Goal: Task Accomplishment & Management: Complete application form

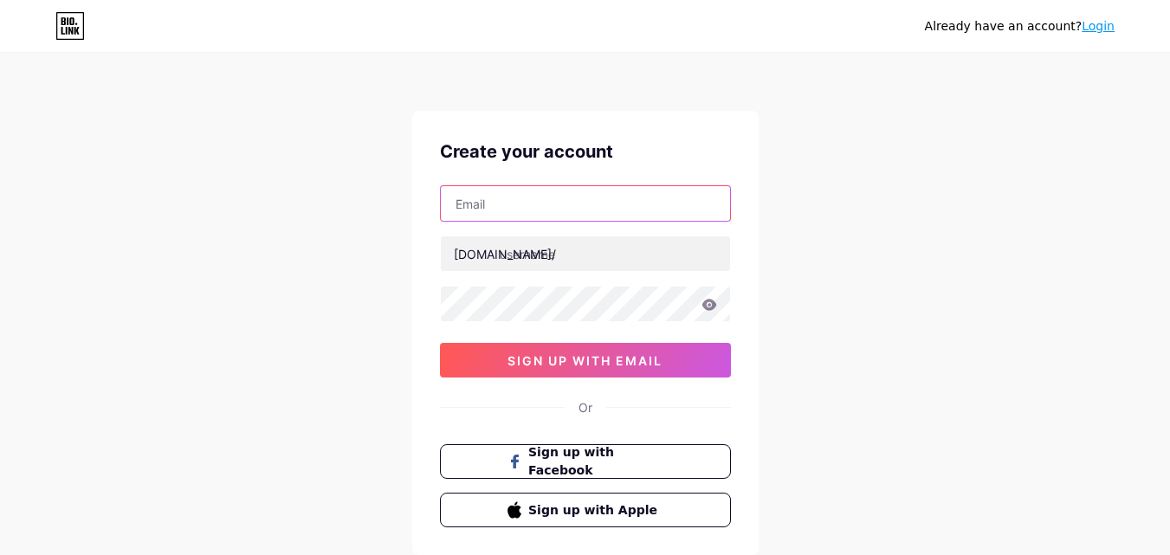
click at [610, 207] on input "text" at bounding box center [585, 203] width 289 height 35
type input "[EMAIL_ADDRESS][DOMAIN_NAME]"
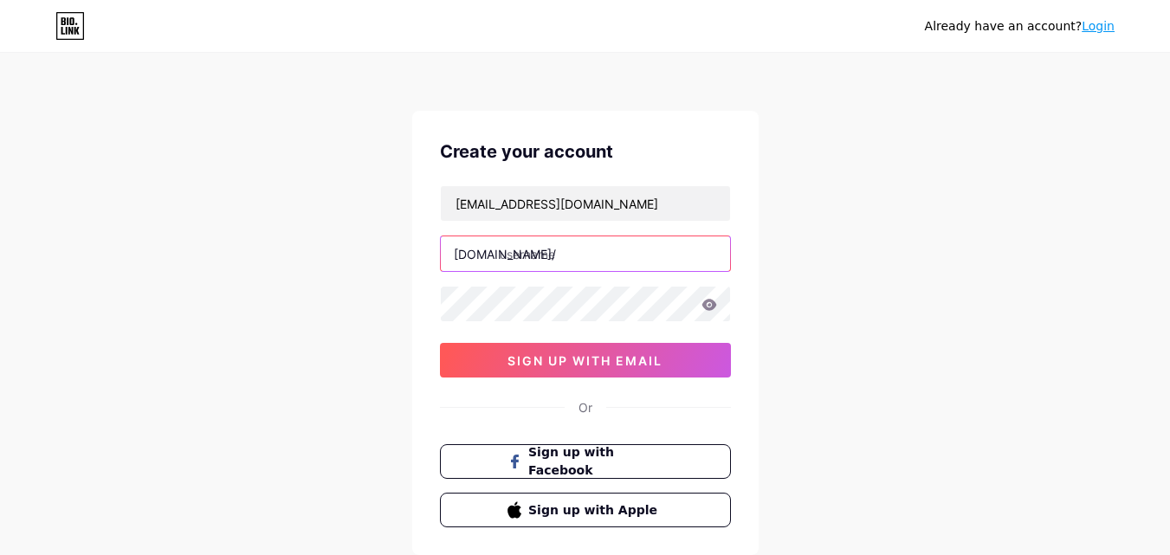
click at [579, 250] on input "text" at bounding box center [585, 253] width 289 height 35
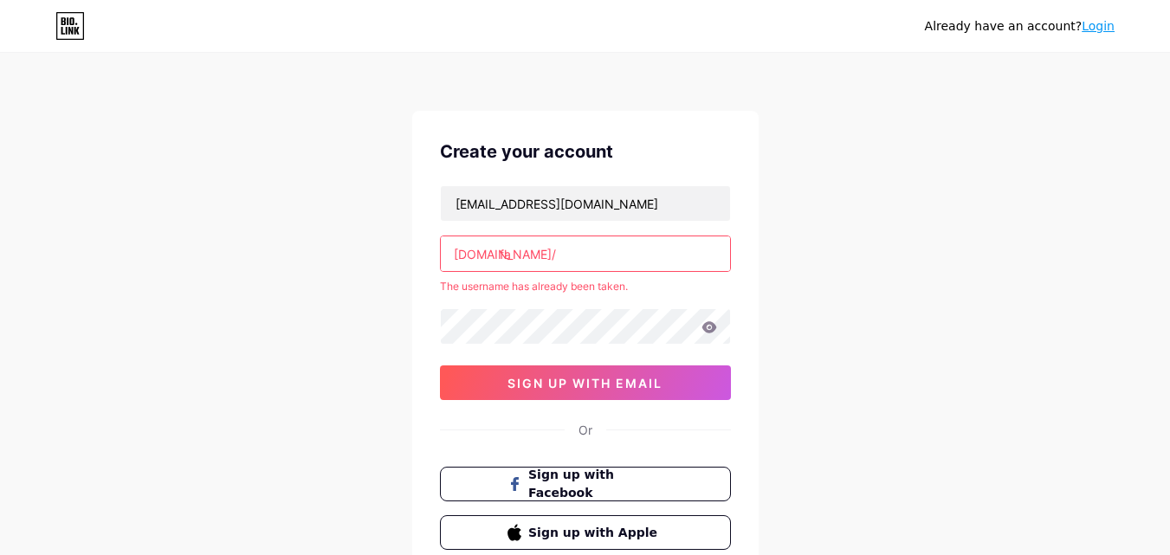
type input "f"
click at [716, 332] on icon at bounding box center [709, 327] width 16 height 12
click at [562, 255] on input "text" at bounding box center [585, 253] width 289 height 35
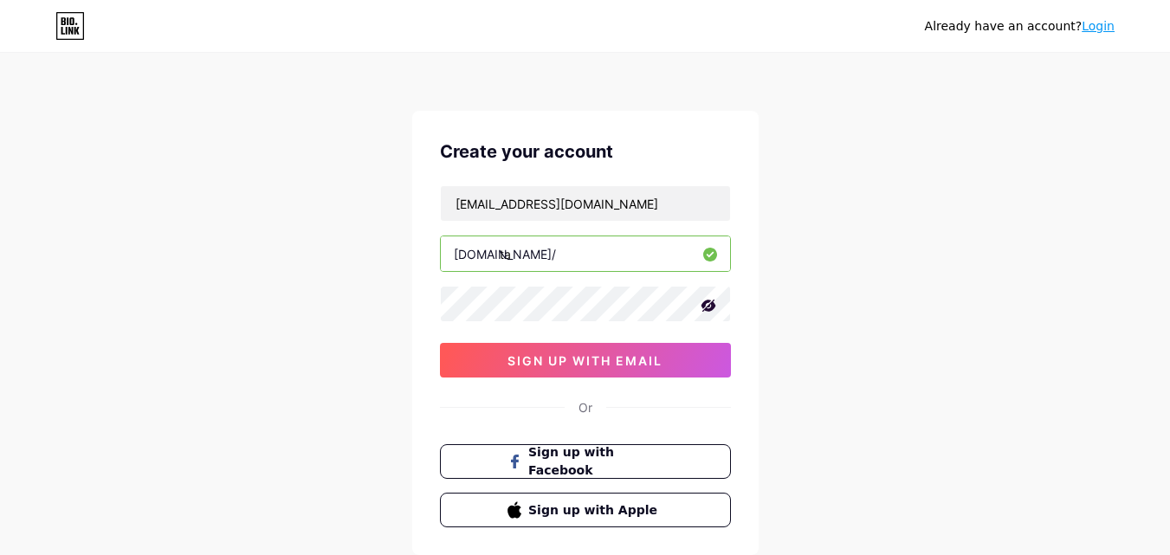
type input "t"
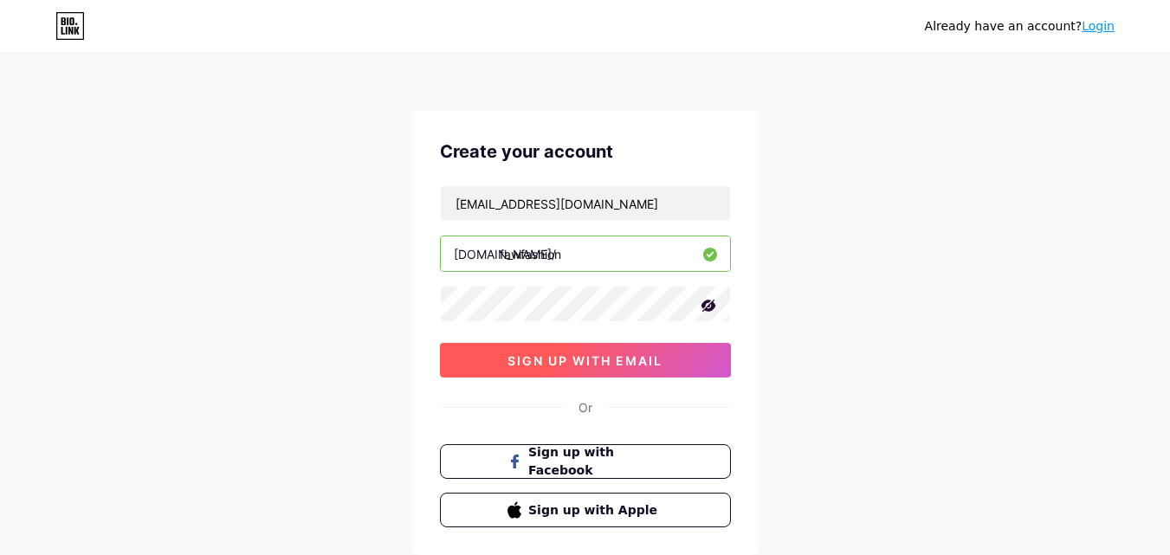
type input "fawfashion"
click at [636, 371] on button "sign up with email" at bounding box center [585, 360] width 291 height 35
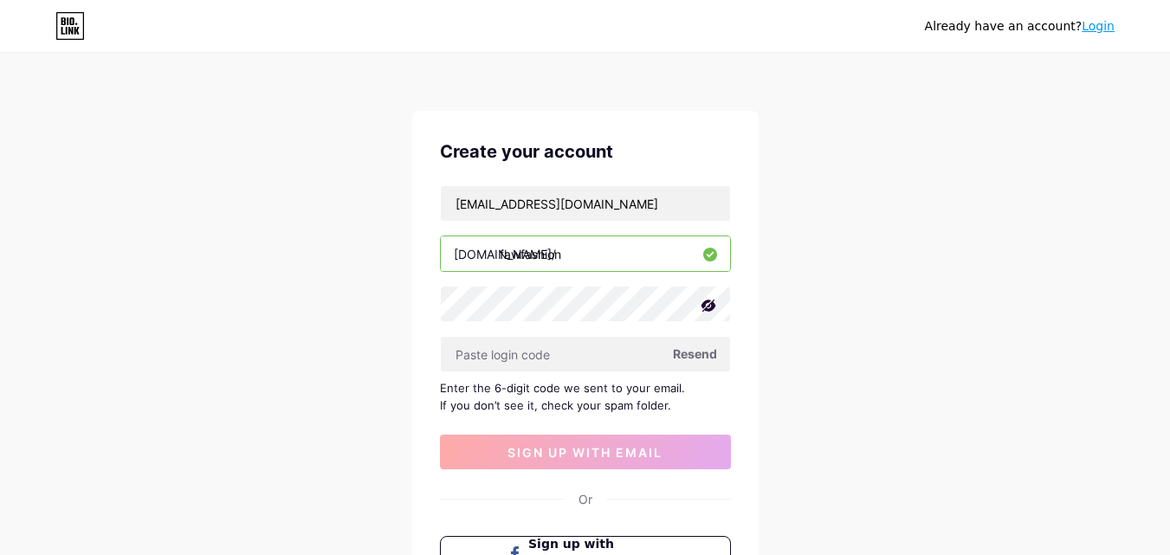
click at [689, 355] on span "Resend" at bounding box center [695, 354] width 44 height 18
click at [503, 354] on input "text" at bounding box center [585, 354] width 289 height 35
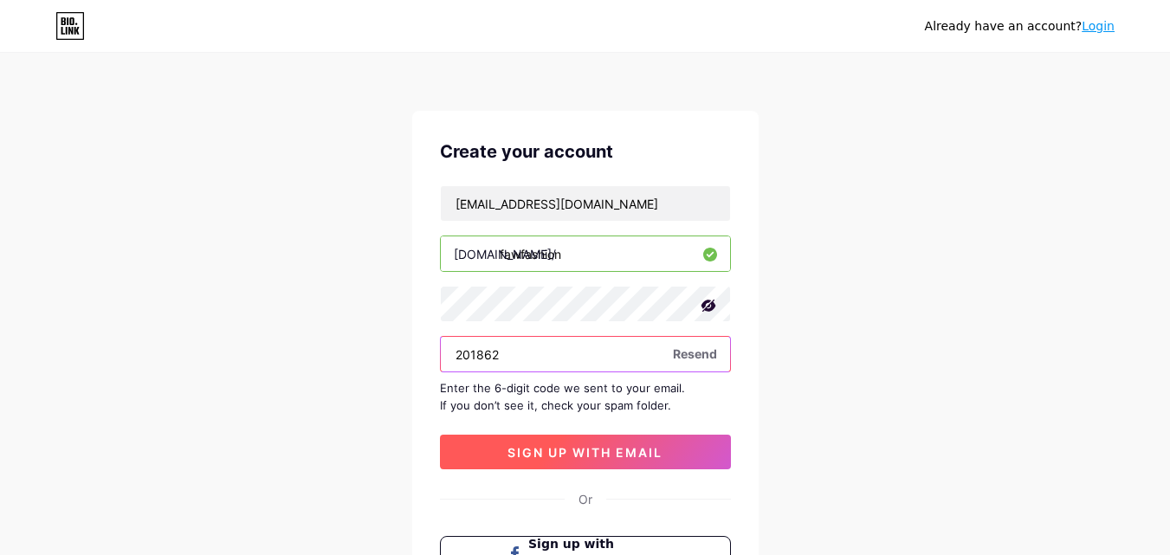
type input "201862"
click at [662, 453] on span "sign up with email" at bounding box center [584, 452] width 155 height 15
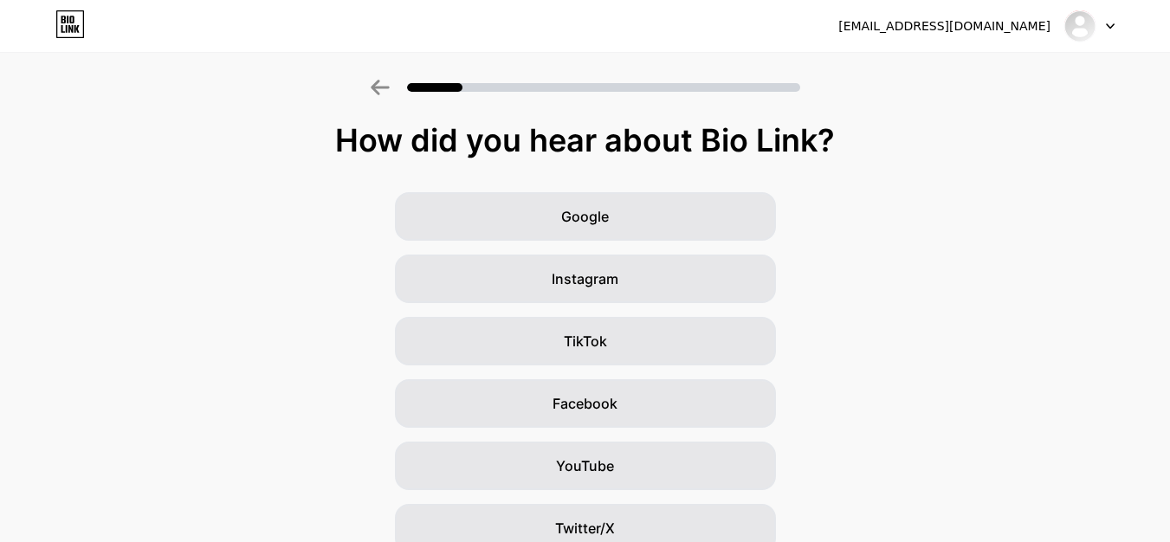
scroll to position [87, 0]
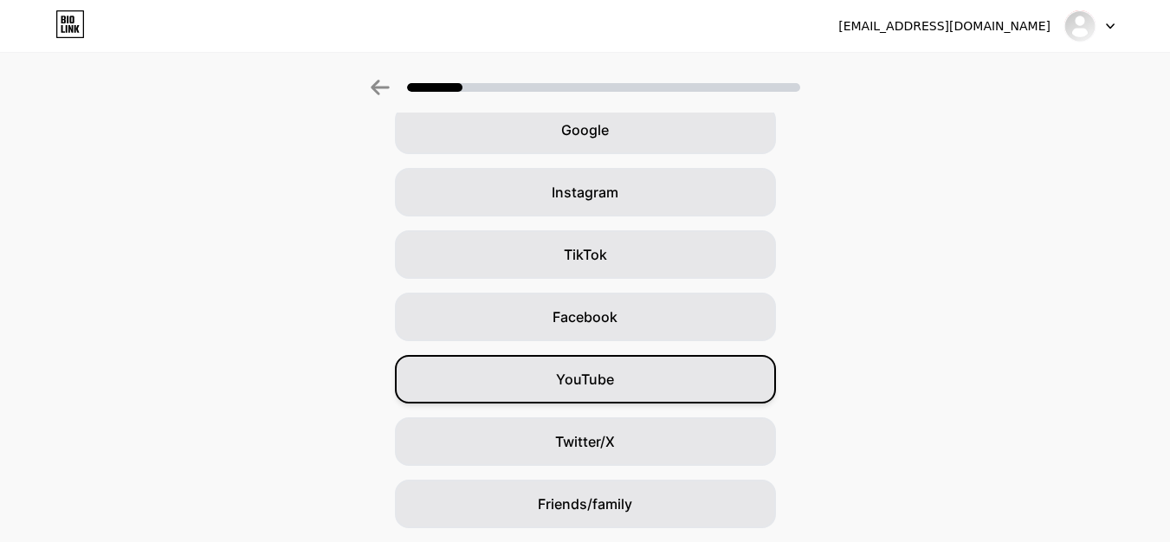
click at [657, 384] on div "YouTube" at bounding box center [585, 379] width 381 height 48
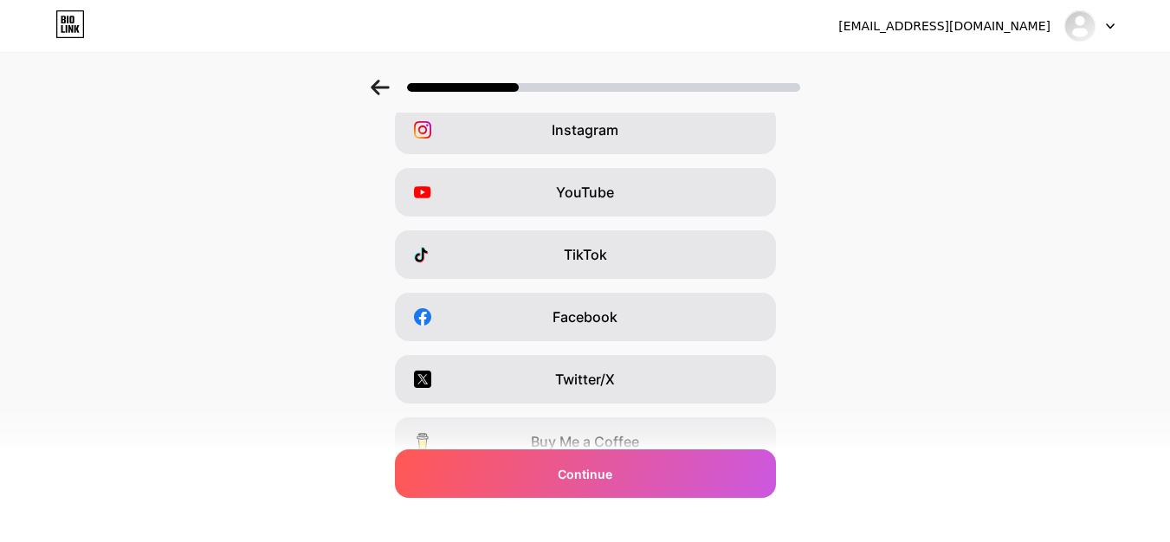
scroll to position [0, 0]
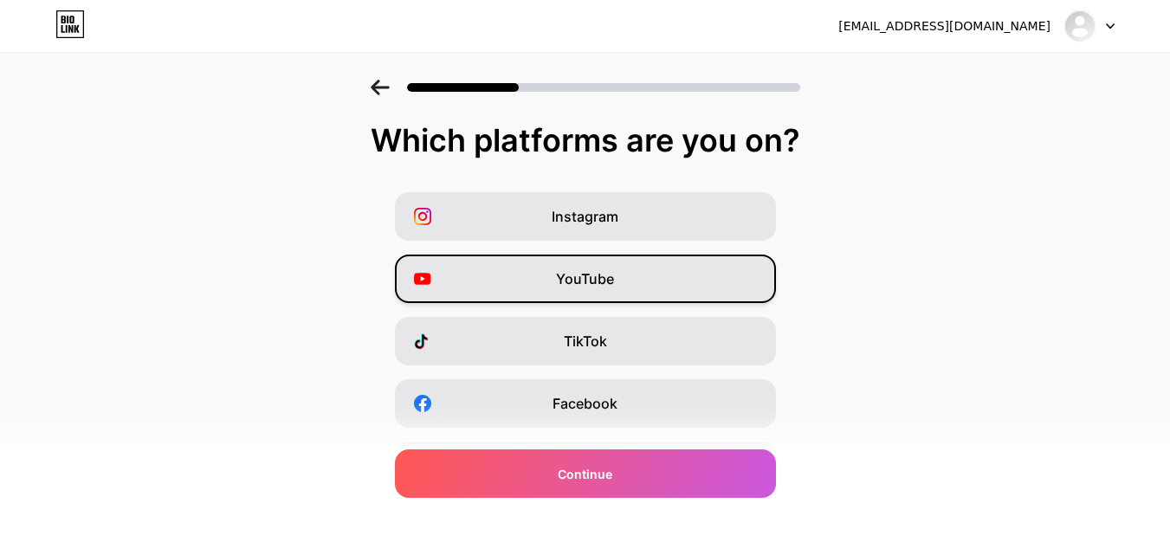
click at [681, 281] on div "YouTube" at bounding box center [585, 279] width 381 height 48
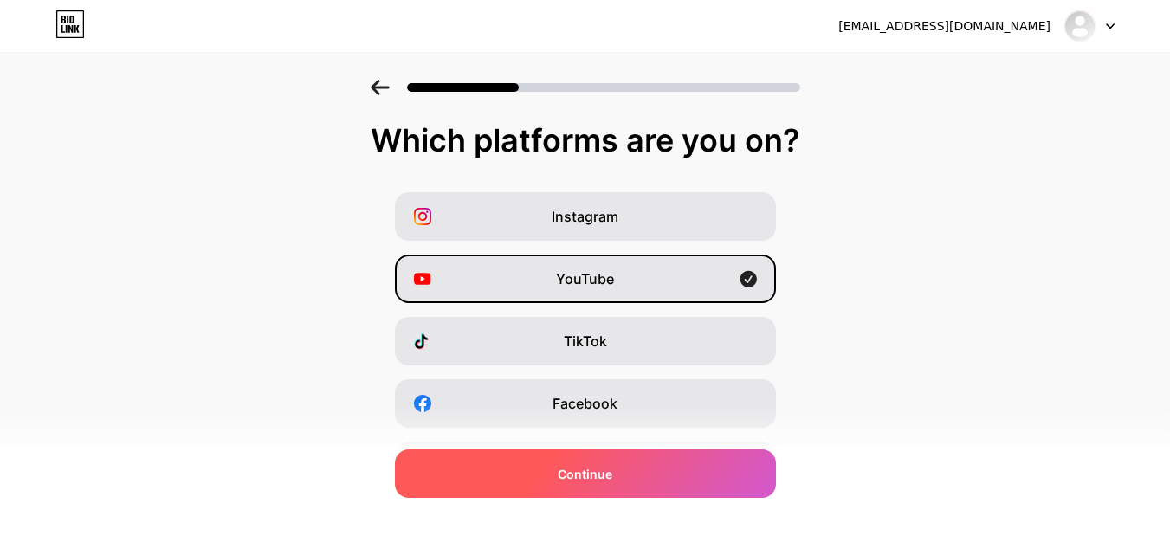
click at [688, 474] on div "Continue" at bounding box center [585, 473] width 381 height 48
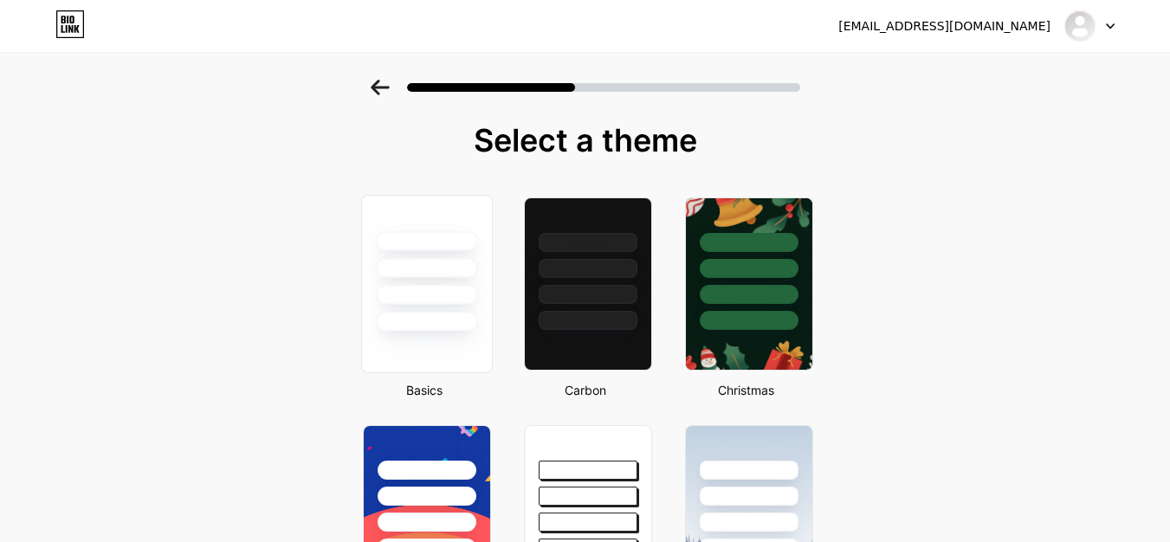
click at [443, 317] on div at bounding box center [426, 322] width 101 height 20
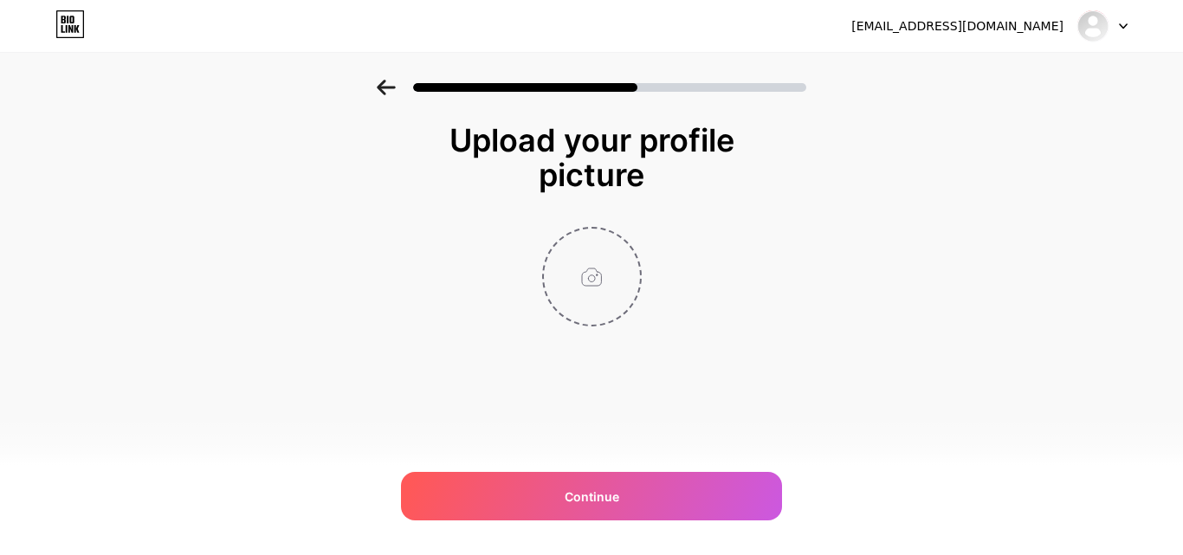
click at [585, 300] on input "file" at bounding box center [592, 277] width 96 height 96
click at [588, 280] on input "file" at bounding box center [592, 277] width 96 height 96
type input "C:\fakepath\đại diện.jpg"
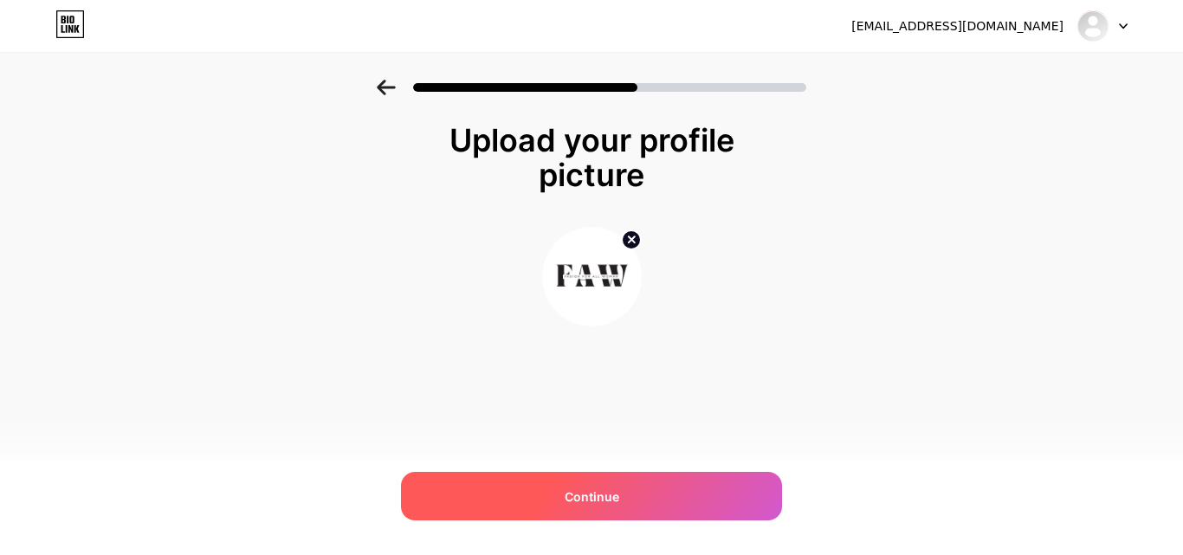
click at [680, 499] on div "Continue" at bounding box center [591, 496] width 381 height 48
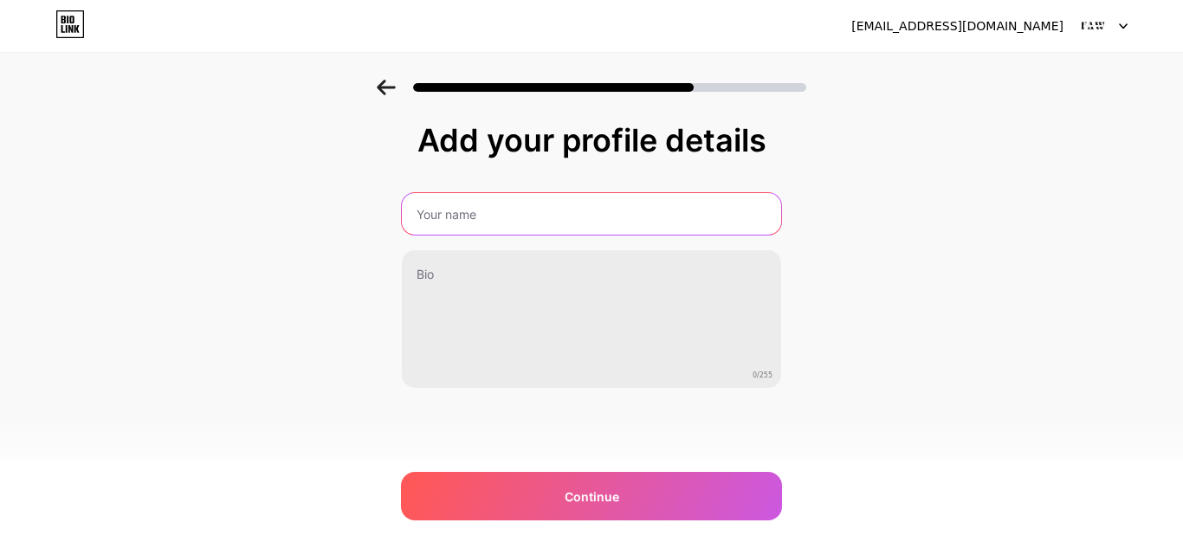
click at [491, 209] on input "text" at bounding box center [591, 214] width 379 height 42
type input "Mặc đẹp cùng FAW Fashion"
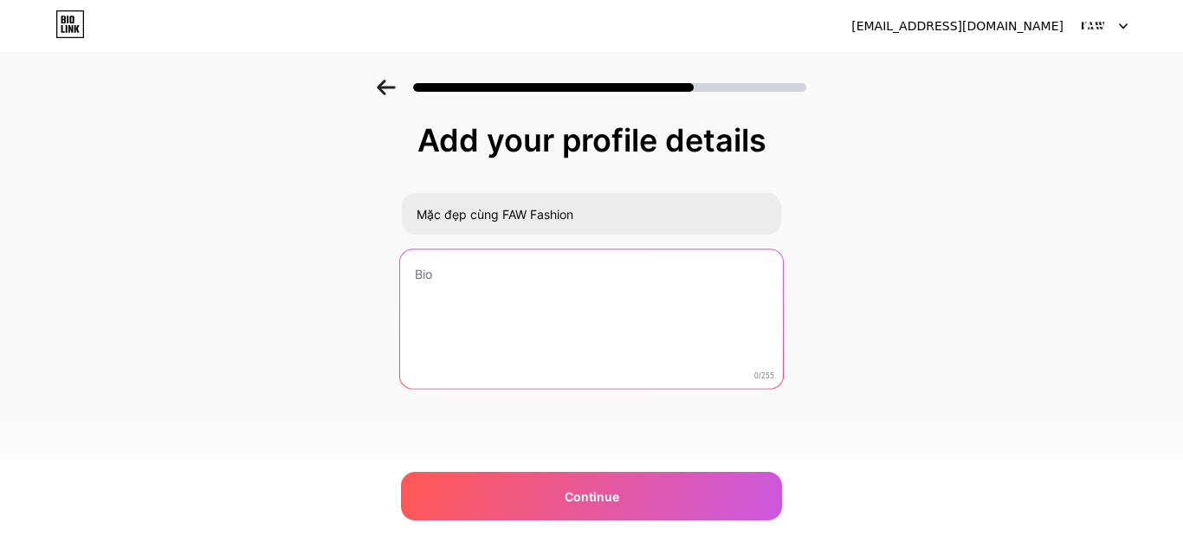
click at [445, 292] on textarea at bounding box center [591, 319] width 383 height 141
type textarea "t"
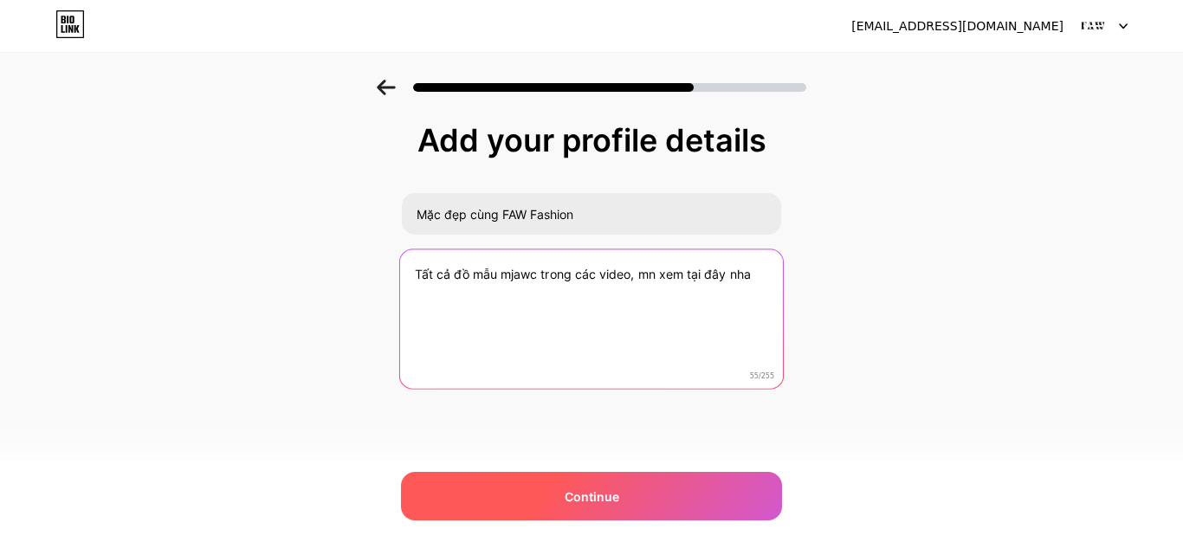
type textarea "Tất cả đồ mẫu mjawc trong các video, mn xem tại đây nha"
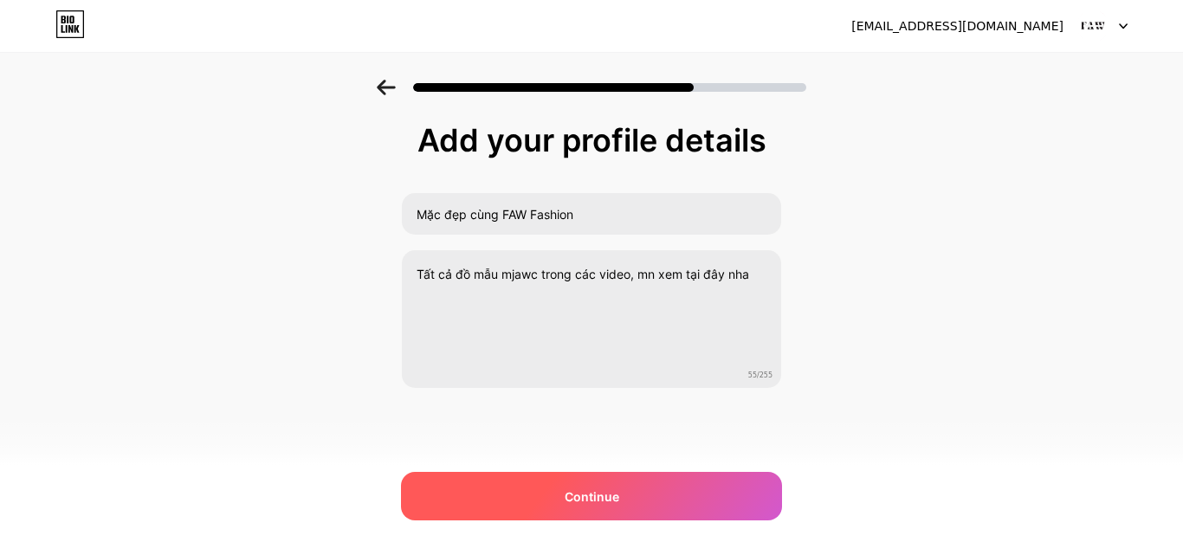
click at [600, 495] on span "Continue" at bounding box center [592, 496] width 55 height 18
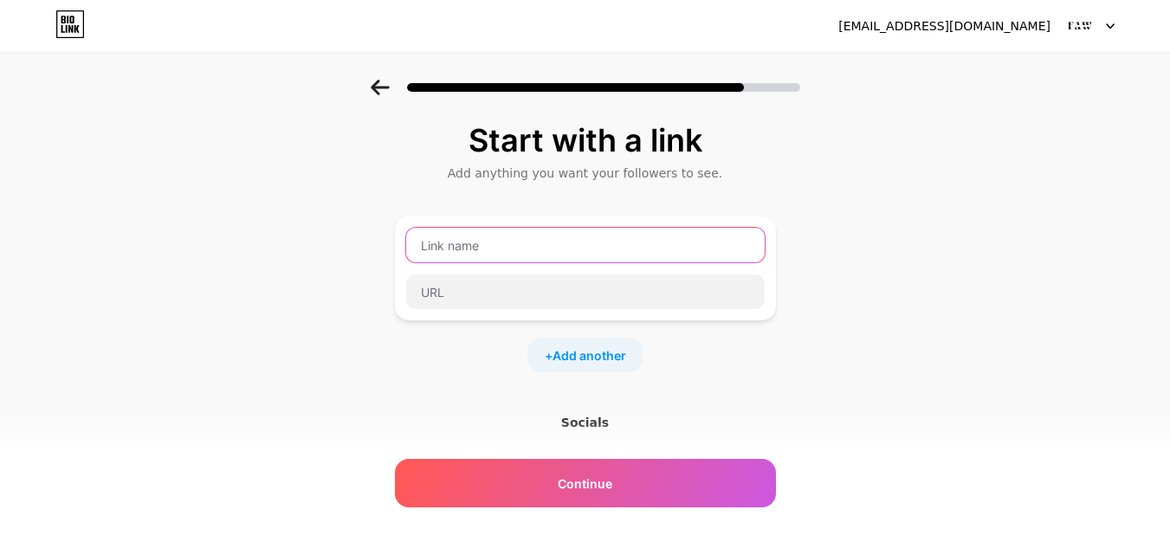
click at [536, 240] on input "text" at bounding box center [585, 245] width 358 height 35
type input "M"
type input "D"
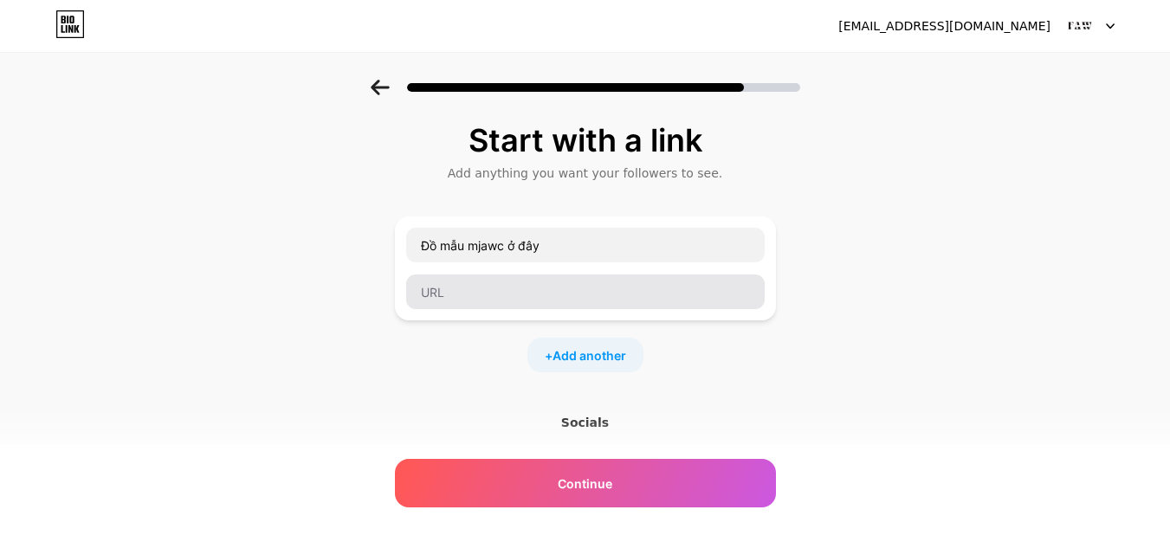
click at [494, 312] on div "Đồ mẫu mjawc ở đây" at bounding box center [585, 268] width 381 height 104
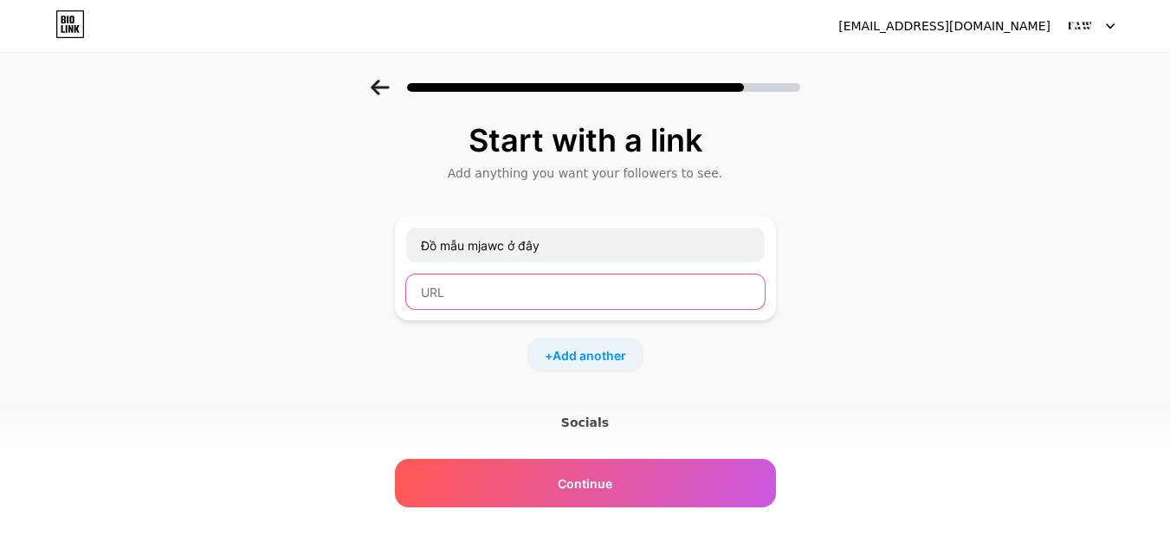
click at [494, 296] on input "text" at bounding box center [585, 291] width 358 height 35
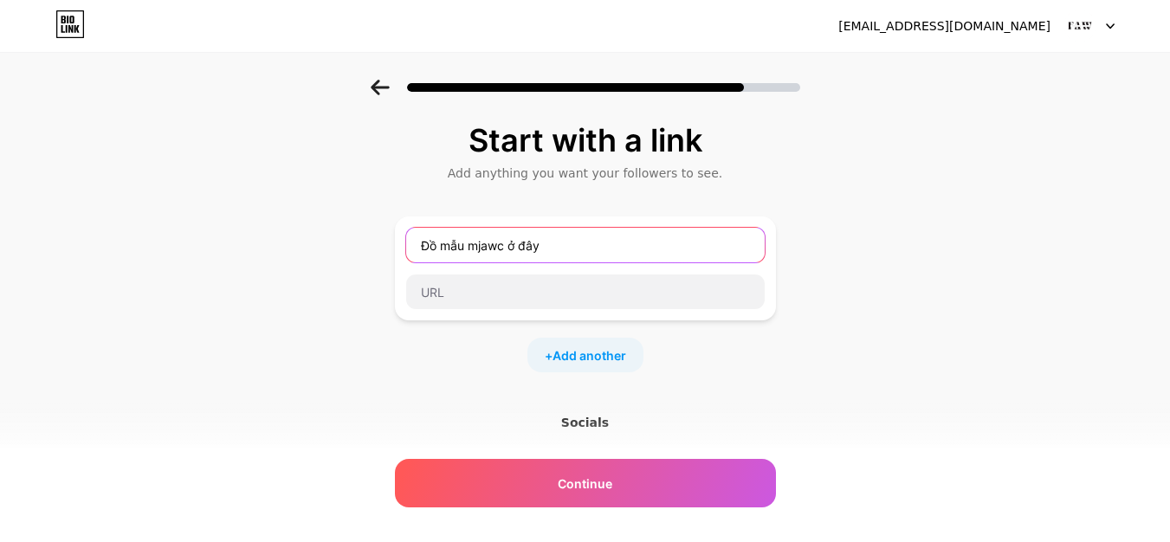
drag, startPoint x: 511, startPoint y: 242, endPoint x: 484, endPoint y: 249, distance: 27.7
click at [484, 249] on input "Đồ mẫu mjawc ở đây" at bounding box center [585, 245] width 358 height 35
type input "Đồ mẫu mặc ở đây"
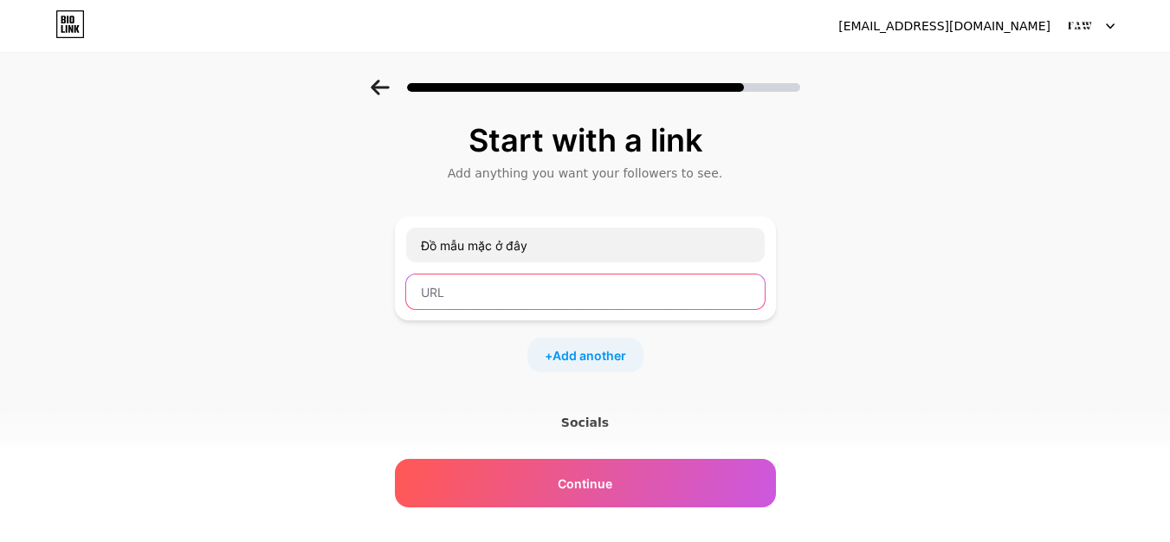
click at [505, 298] on input "text" at bounding box center [585, 291] width 358 height 35
paste input "[URL][DOMAIN_NAME]"
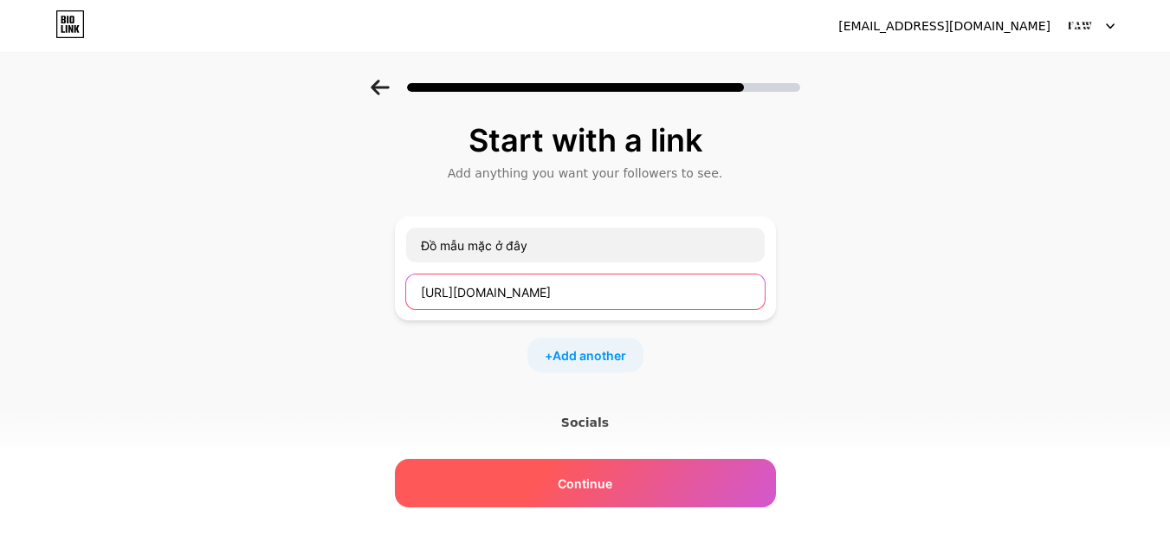
type input "[URL][DOMAIN_NAME]"
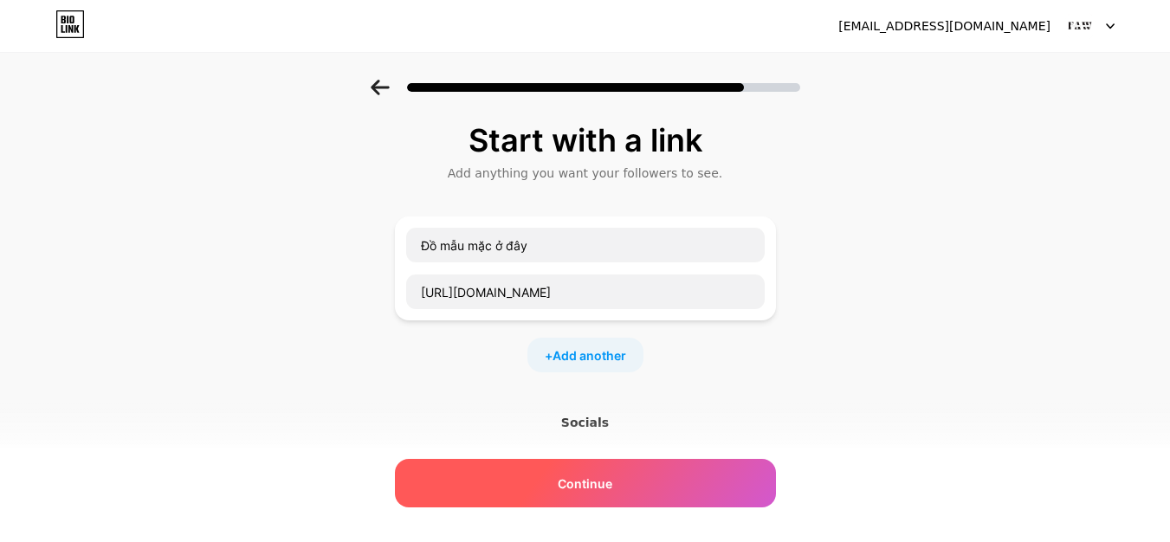
click at [662, 486] on div "Continue" at bounding box center [585, 483] width 381 height 48
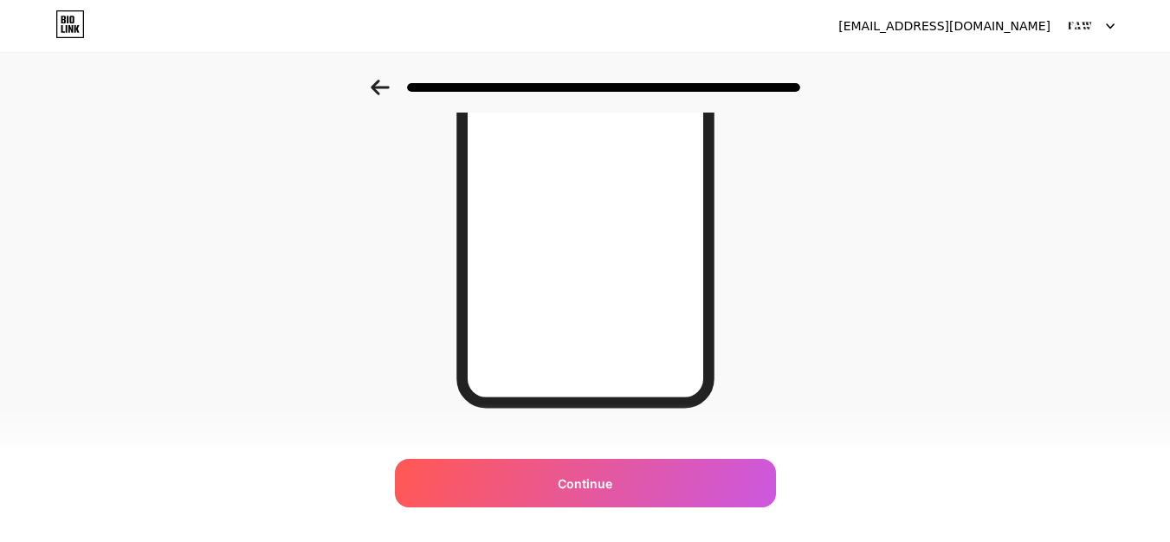
scroll to position [328, 0]
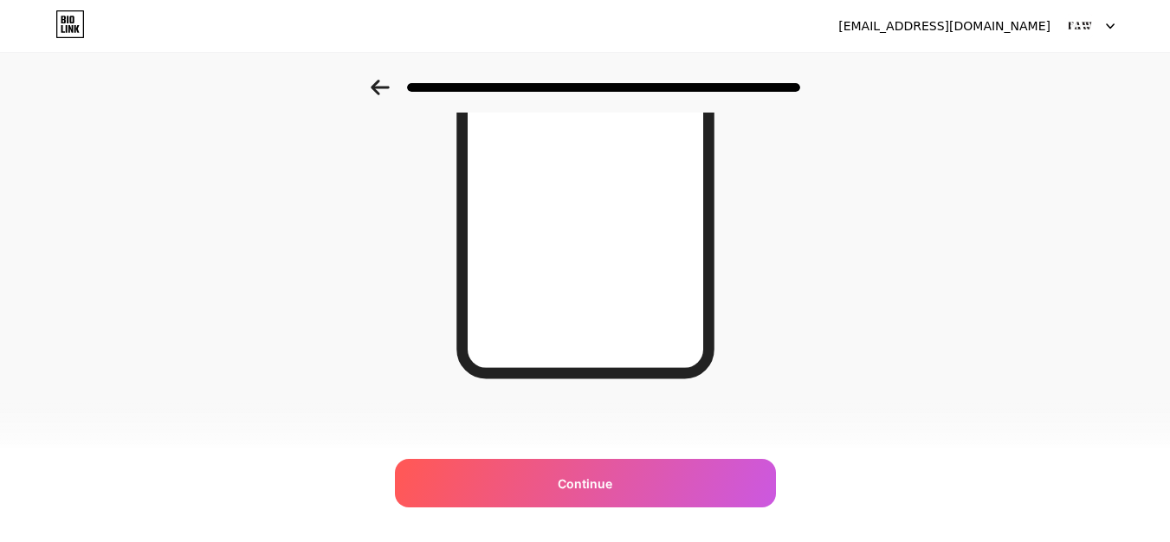
click at [381, 87] on icon at bounding box center [380, 88] width 18 height 16
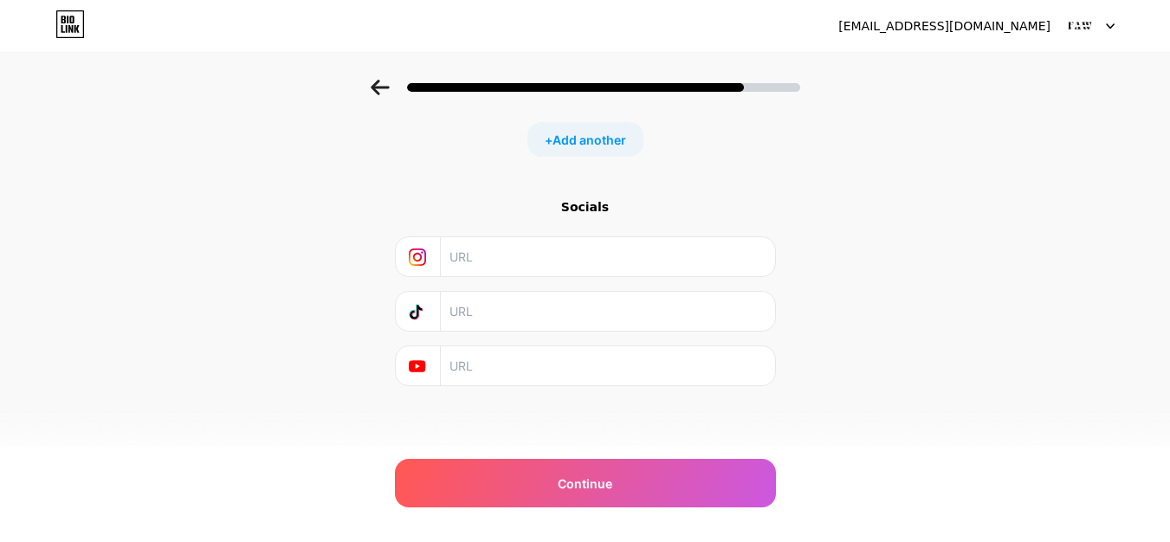
scroll to position [0, 0]
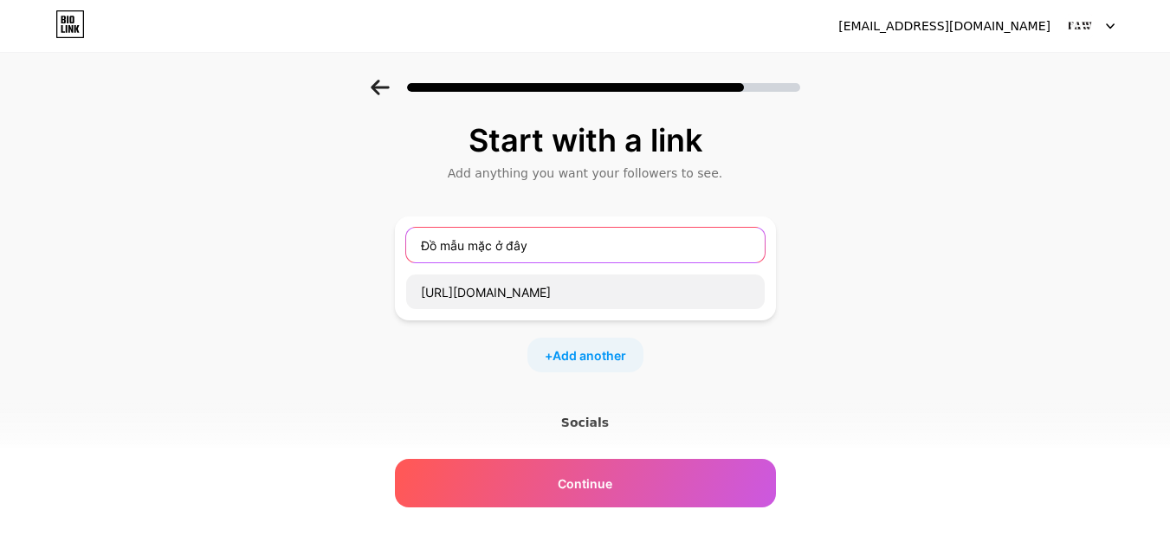
click at [489, 240] on input "Đồ mẫu mặc ở đây" at bounding box center [585, 245] width 358 height 35
click at [571, 246] on input "Đồ mẫu mặc ở đây" at bounding box center [585, 245] width 358 height 35
click at [389, 88] on icon at bounding box center [380, 88] width 18 height 16
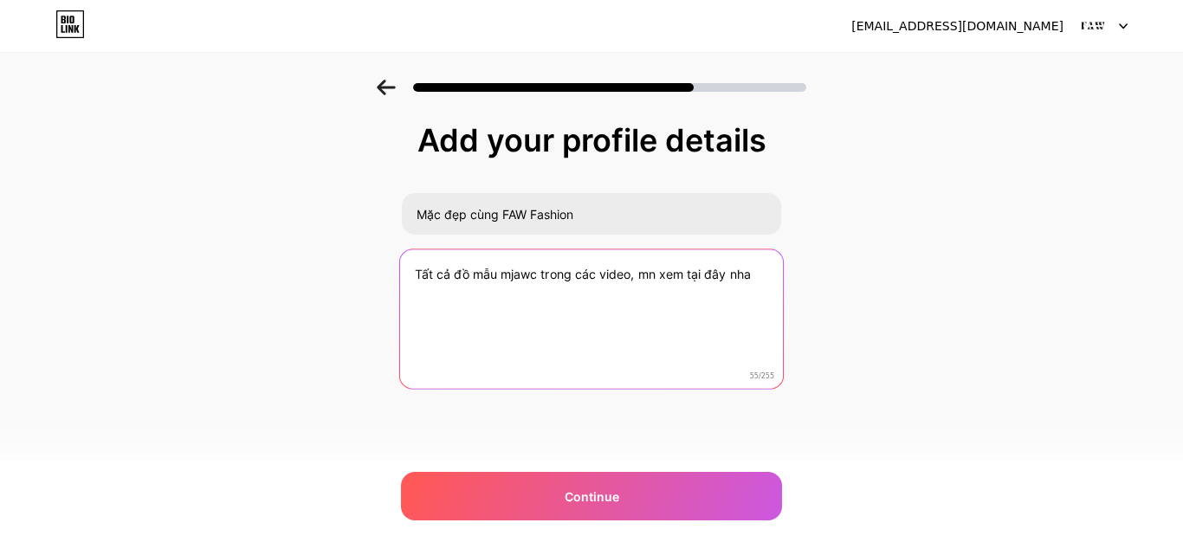
drag, startPoint x: 536, startPoint y: 274, endPoint x: 511, endPoint y: 274, distance: 25.1
click at [511, 274] on textarea "Tất cả đồ mẫu mjawc trong các video, mn xem tại đây nha" at bounding box center [591, 319] width 383 height 141
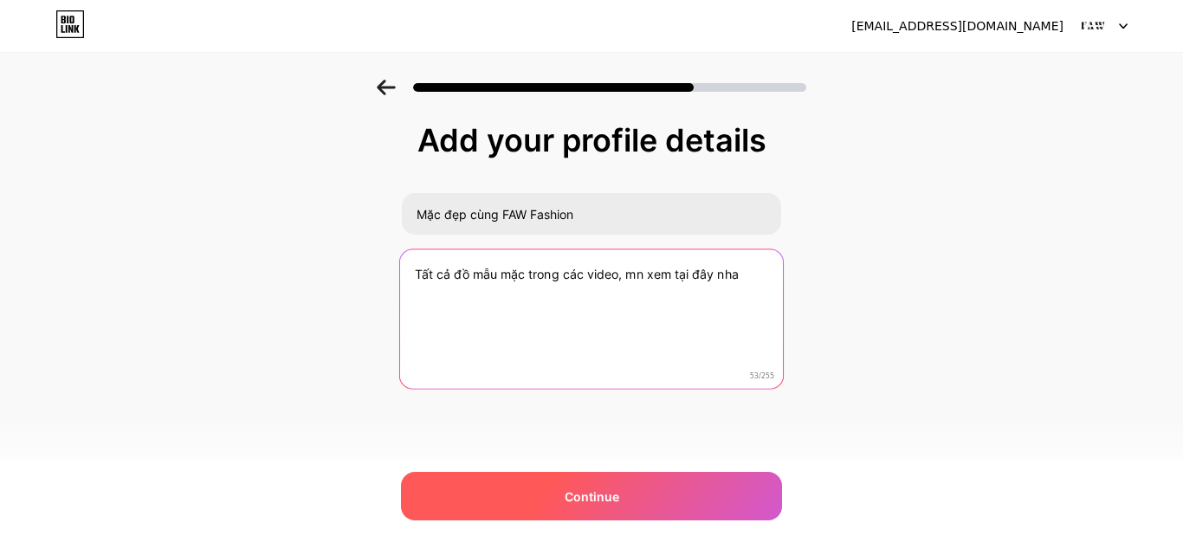
type textarea "Tất cả đồ mẫu mặc trong các video, mn xem tại đây nha"
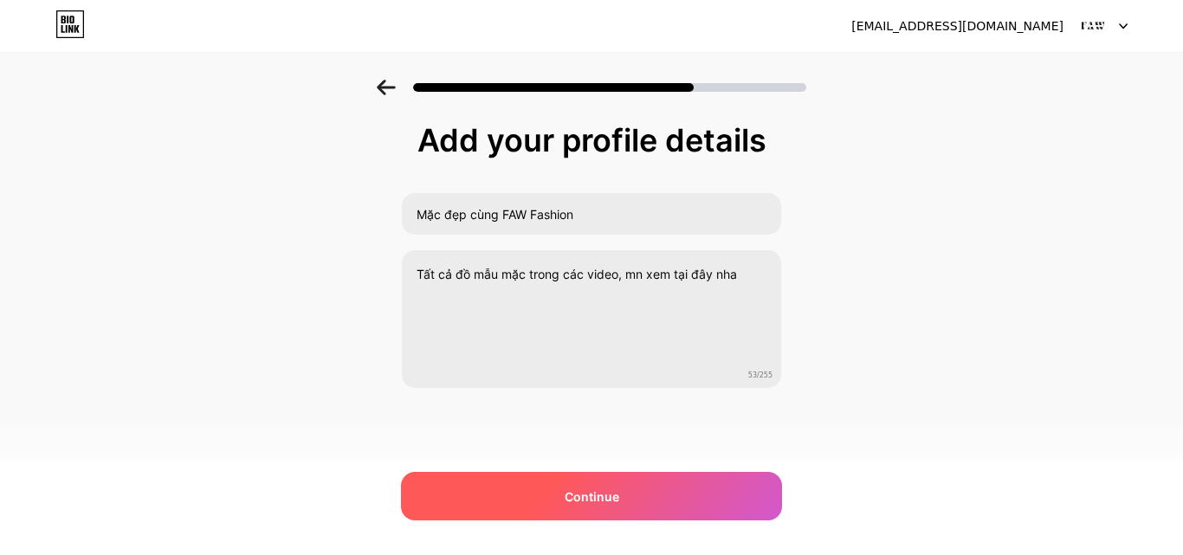
click at [663, 499] on div "Continue" at bounding box center [591, 496] width 381 height 48
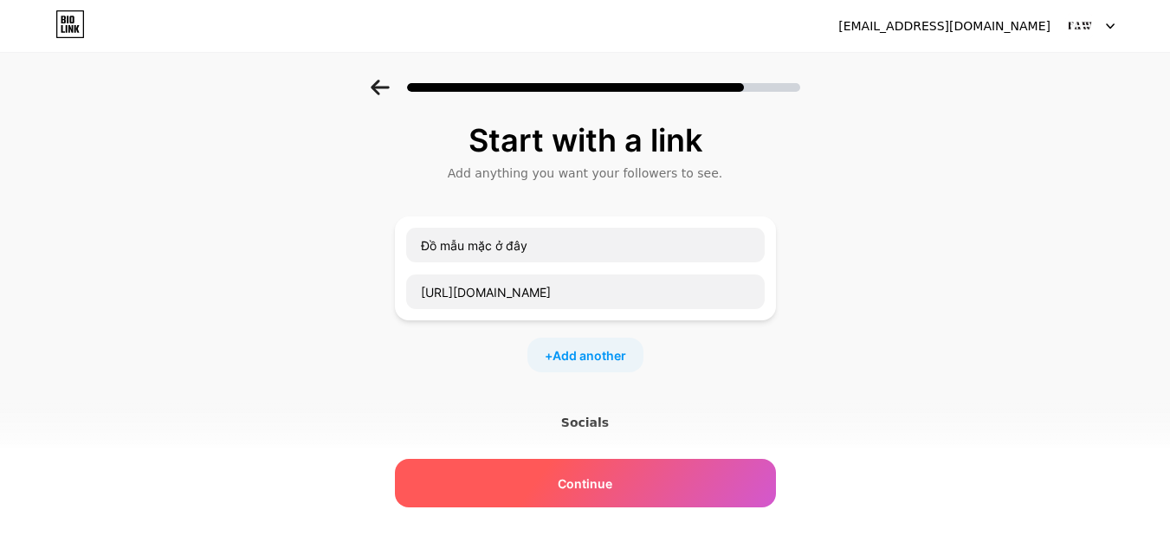
click at [667, 495] on div "Continue" at bounding box center [585, 483] width 381 height 48
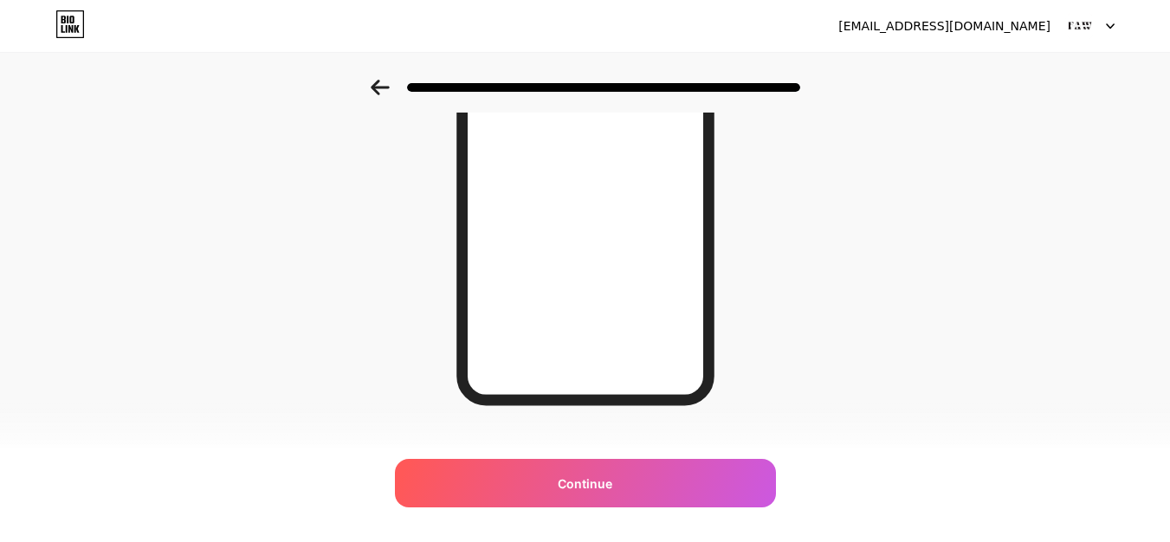
scroll to position [328, 0]
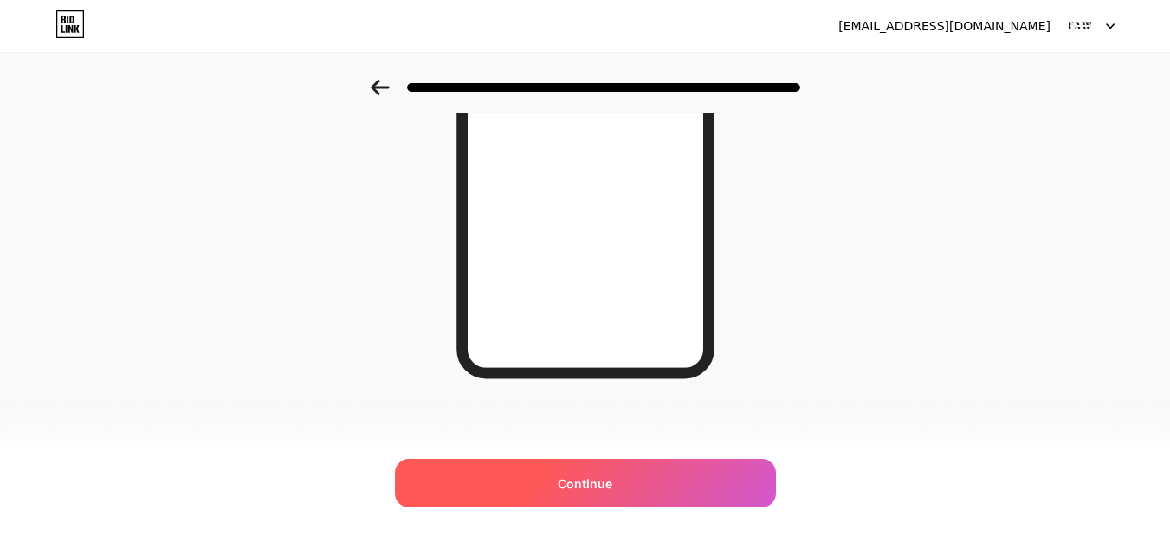
click at [647, 478] on div "Continue" at bounding box center [585, 483] width 381 height 48
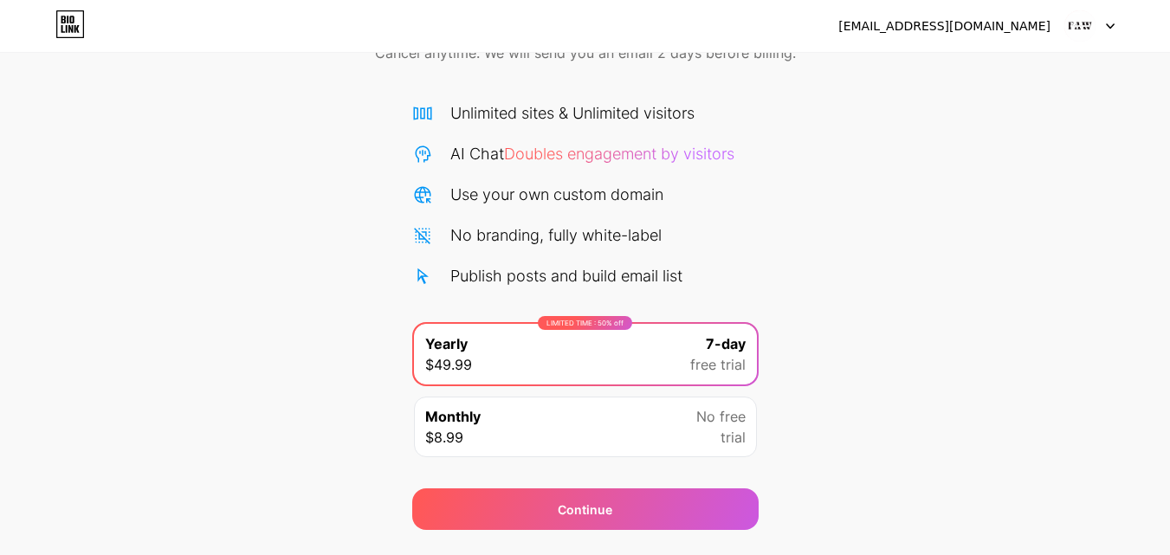
scroll to position [142, 0]
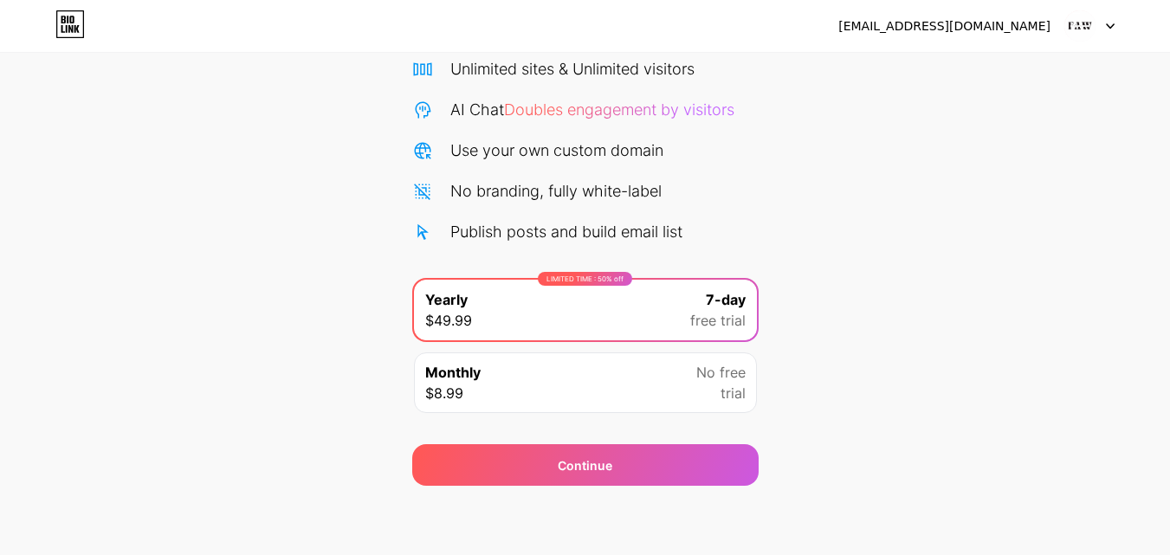
click at [1110, 24] on icon at bounding box center [1110, 26] width 9 height 6
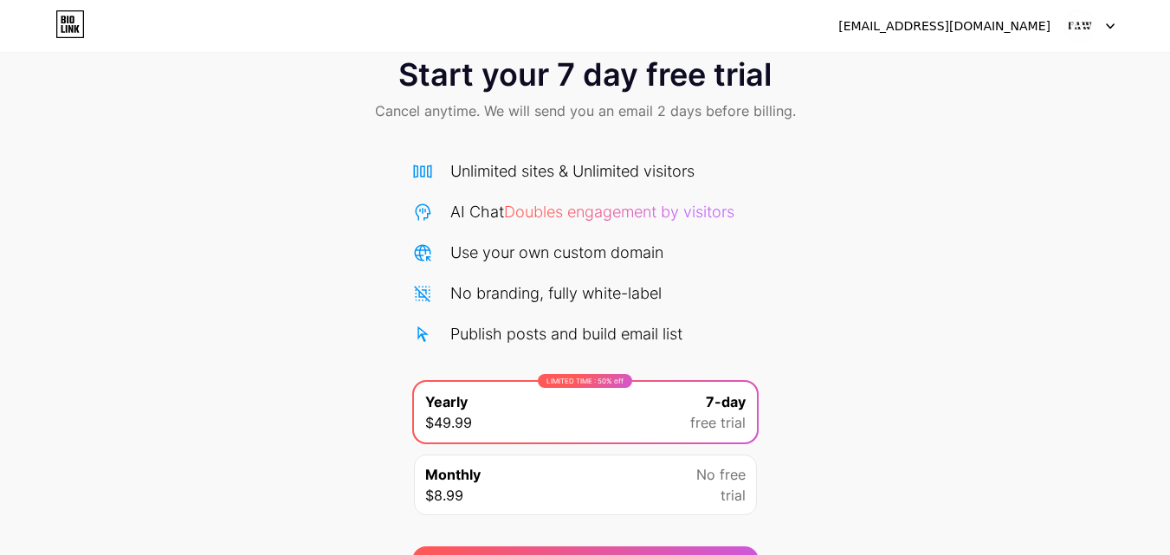
scroll to position [0, 0]
